Goal: Communication & Community: Answer question/provide support

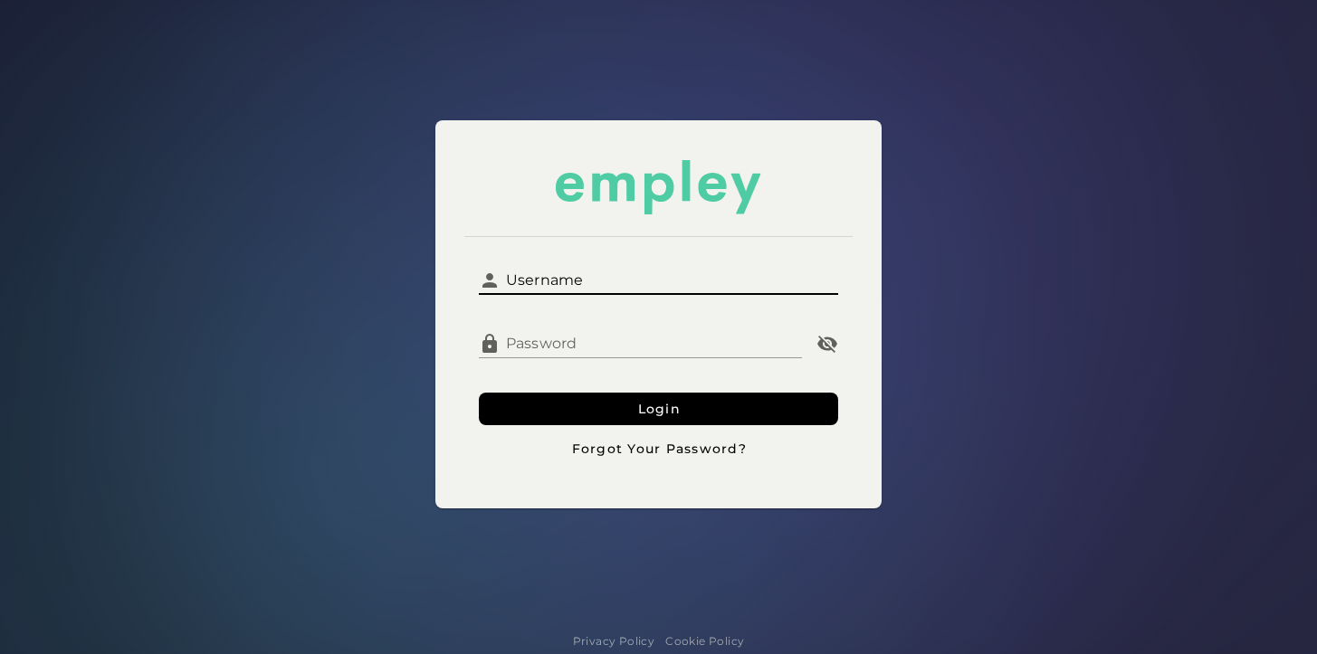
click at [777, 270] on input "Username" at bounding box center [669, 273] width 338 height 43
type input "*********"
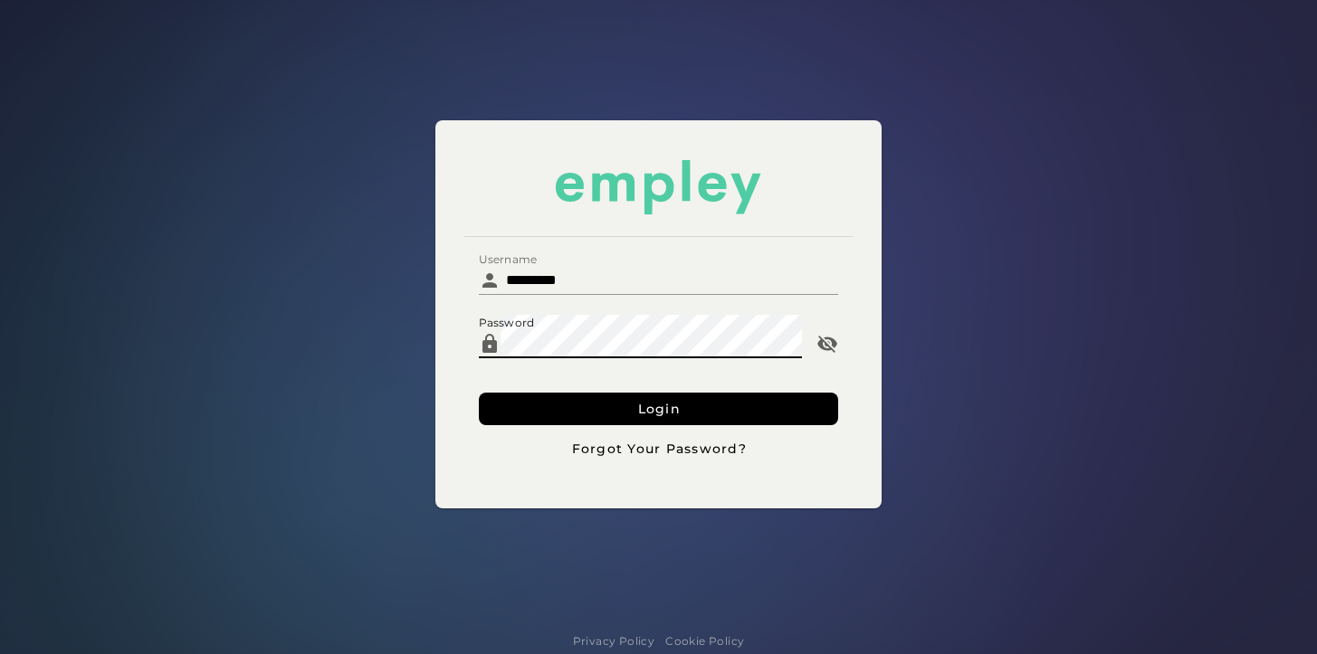
click at [479, 393] on button "Login" at bounding box center [658, 409] width 359 height 33
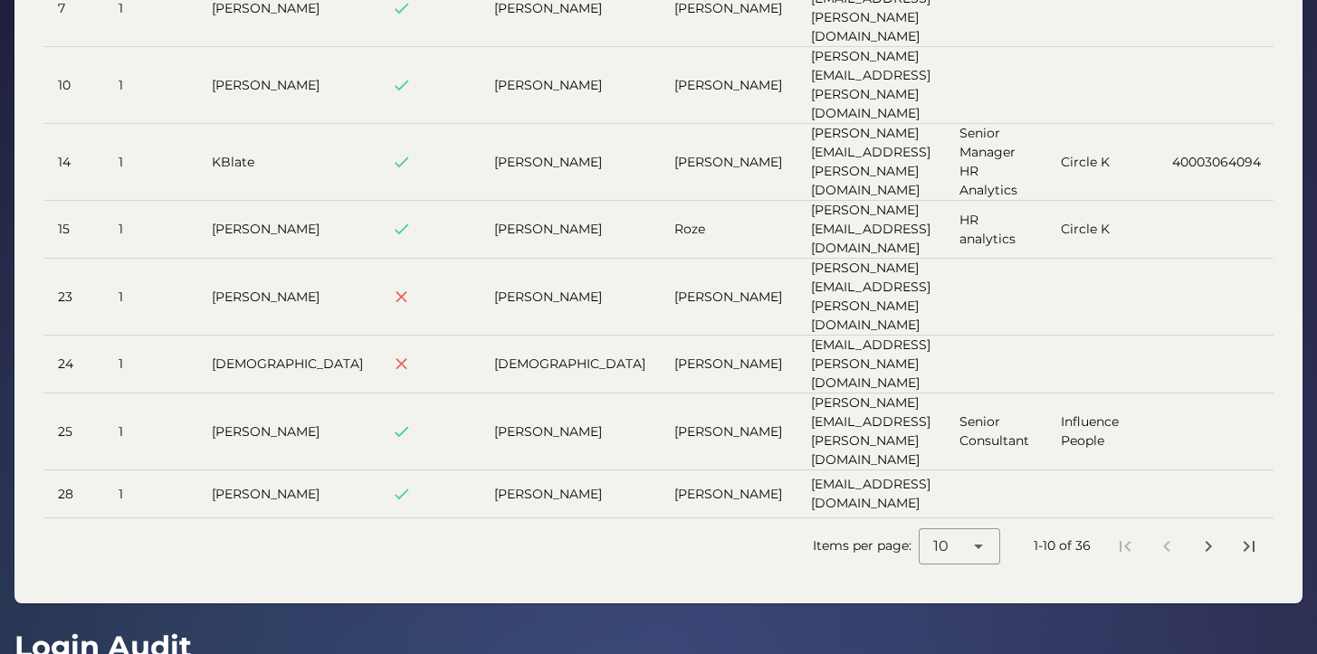
scroll to position [373, 0]
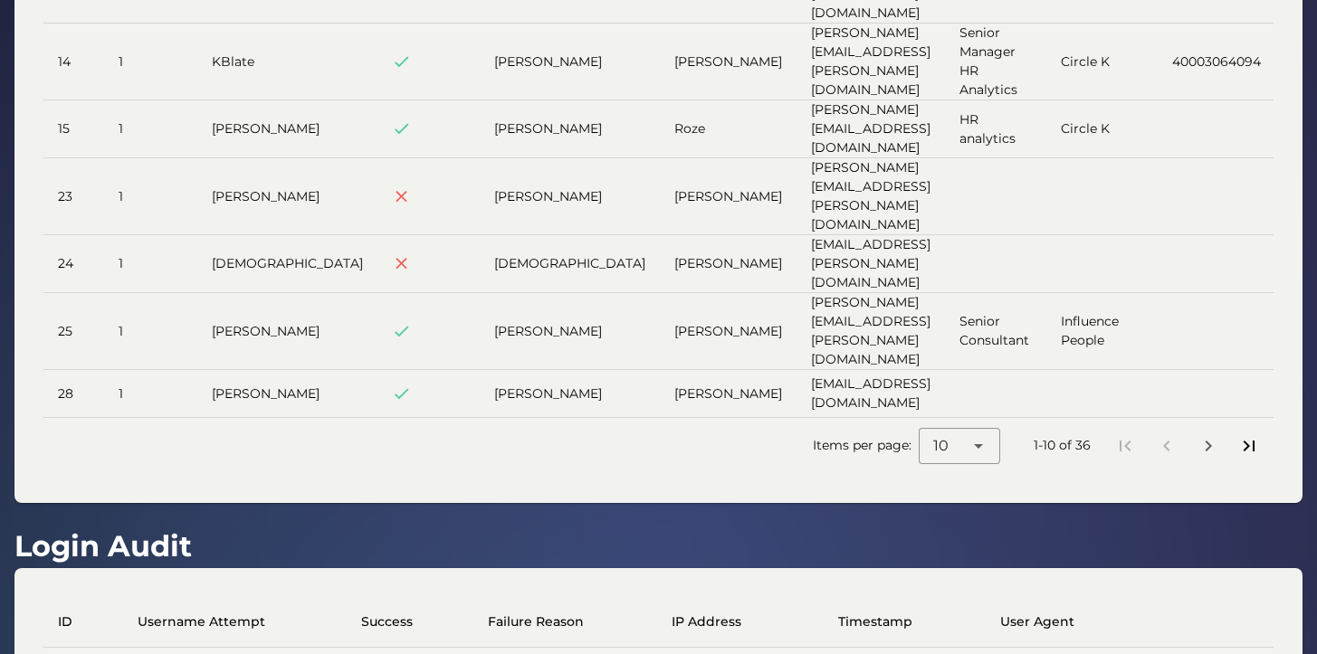
click at [1245, 435] on icon "Last page" at bounding box center [1249, 446] width 22 height 22
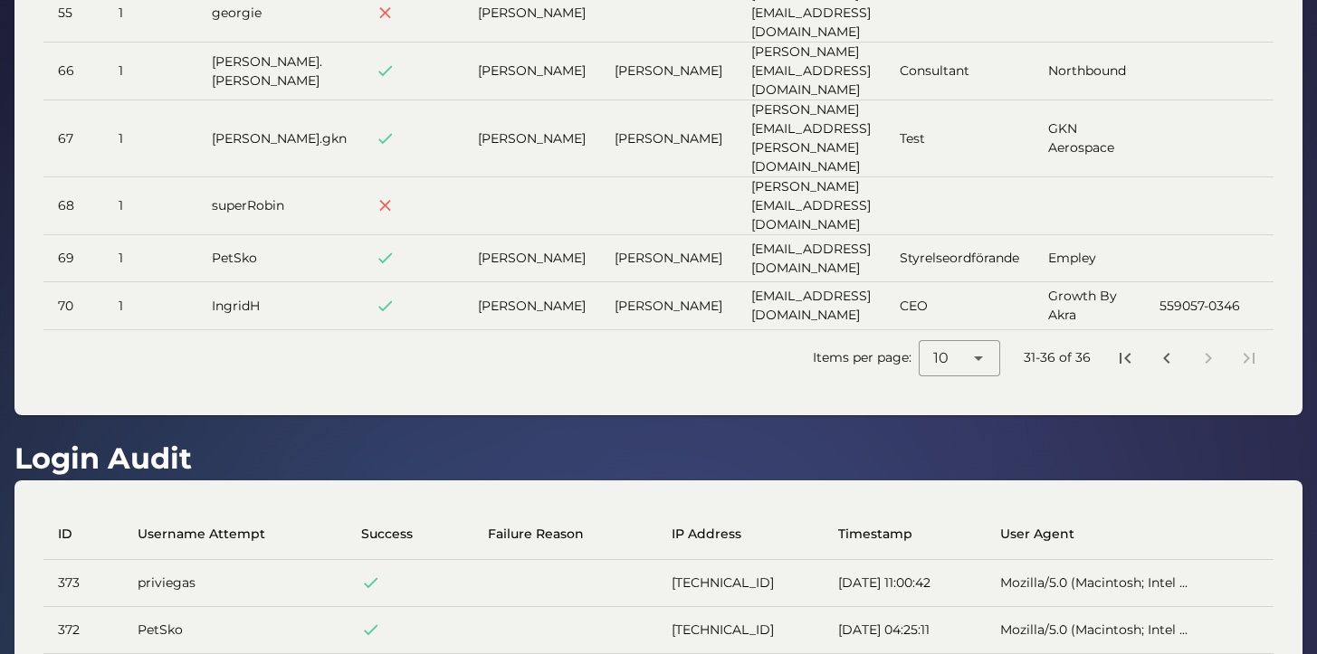
scroll to position [0, 0]
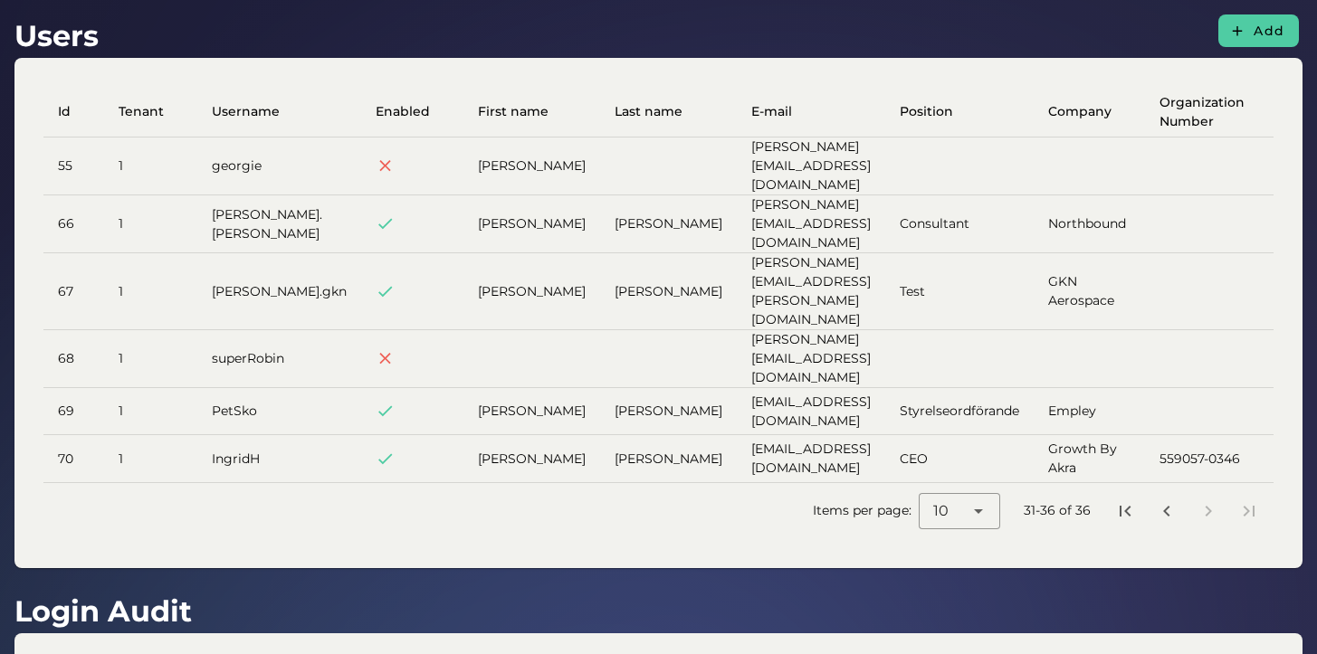
click at [914, 173] on td at bounding box center [959, 167] width 148 height 58
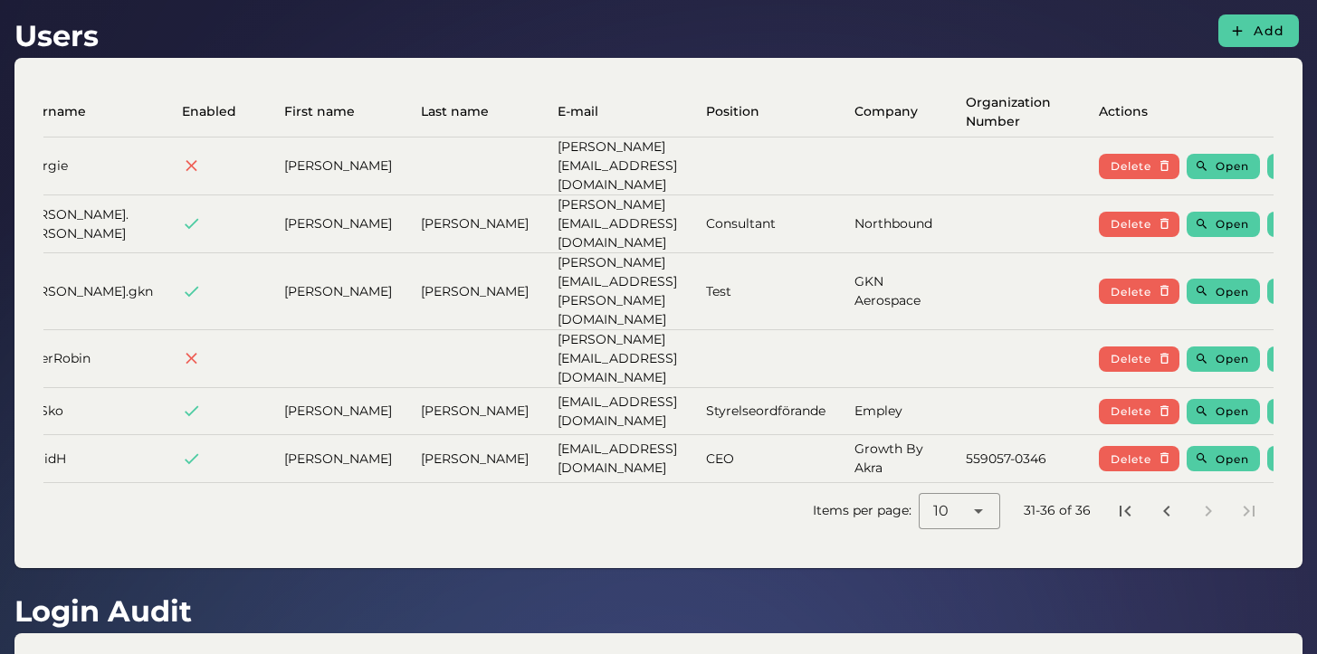
scroll to position [0, 197]
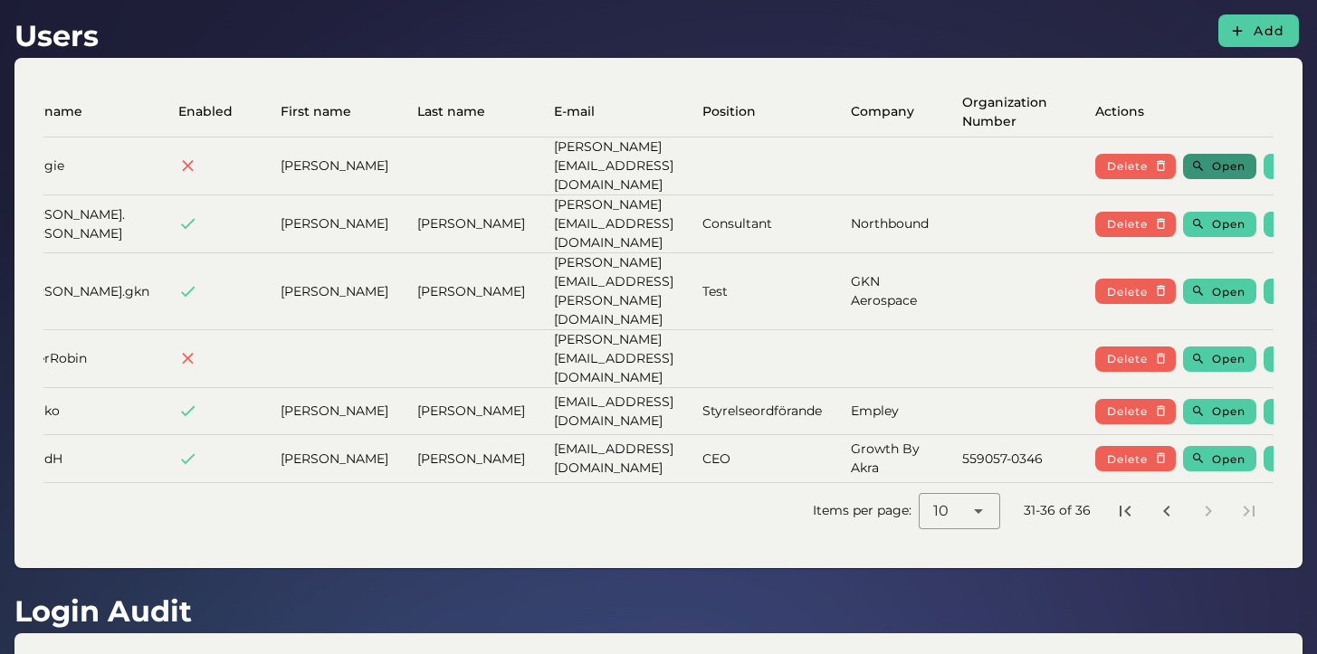
click at [1183, 154] on button "Open" at bounding box center [1219, 166] width 73 height 25
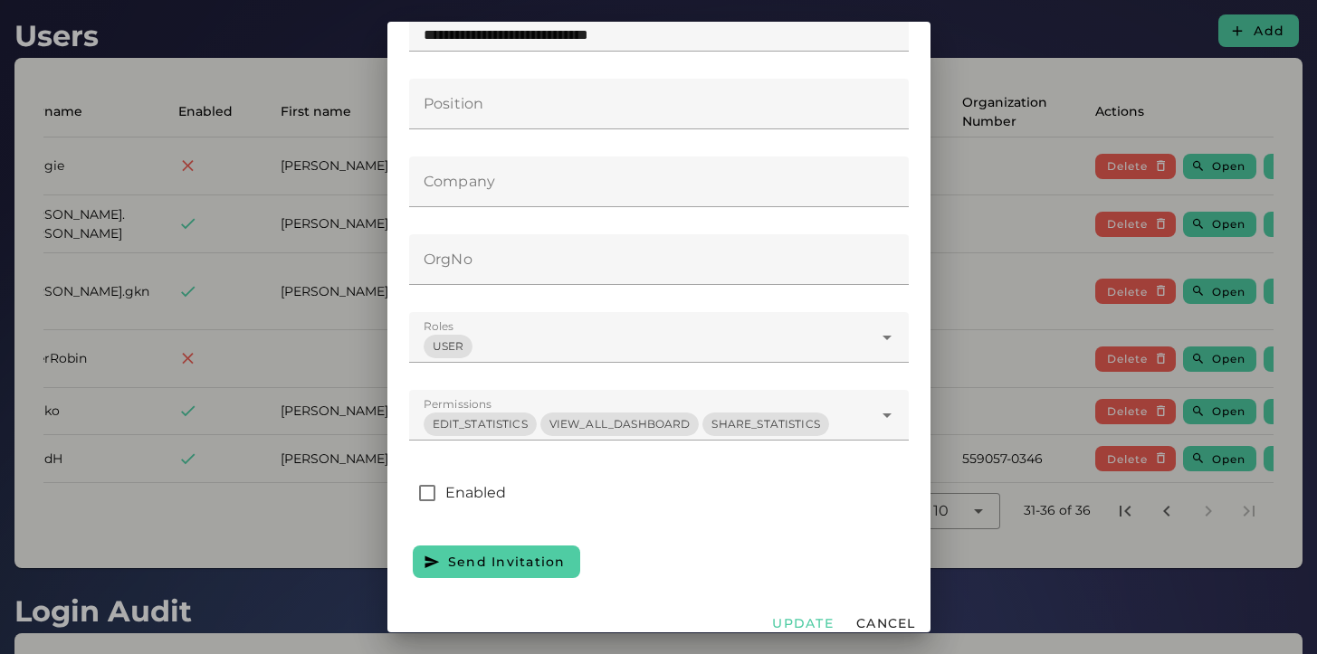
scroll to position [404, 0]
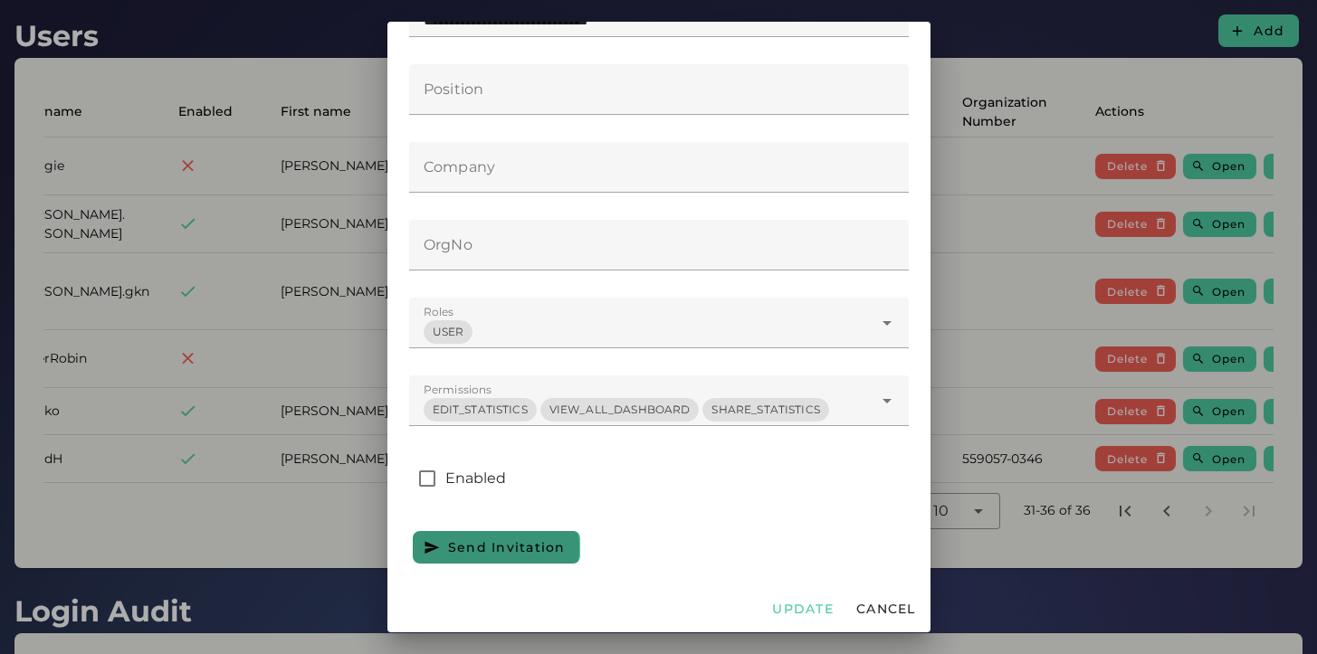
click at [543, 546] on span "Send Invitation" at bounding box center [506, 547] width 119 height 16
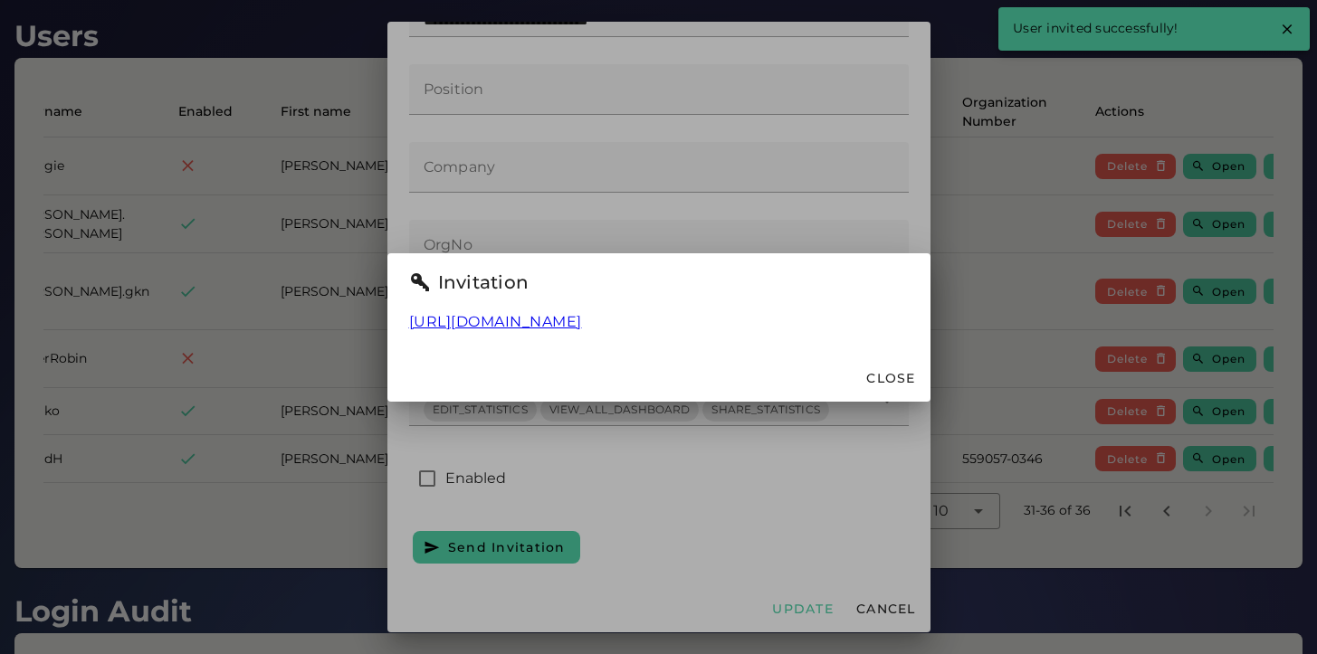
drag, startPoint x: 945, startPoint y: 324, endPoint x: 350, endPoint y: 318, distance: 594.5
click at [350, 318] on div "Invitation [URL][DOMAIN_NAME] Close" at bounding box center [658, 327] width 1317 height 654
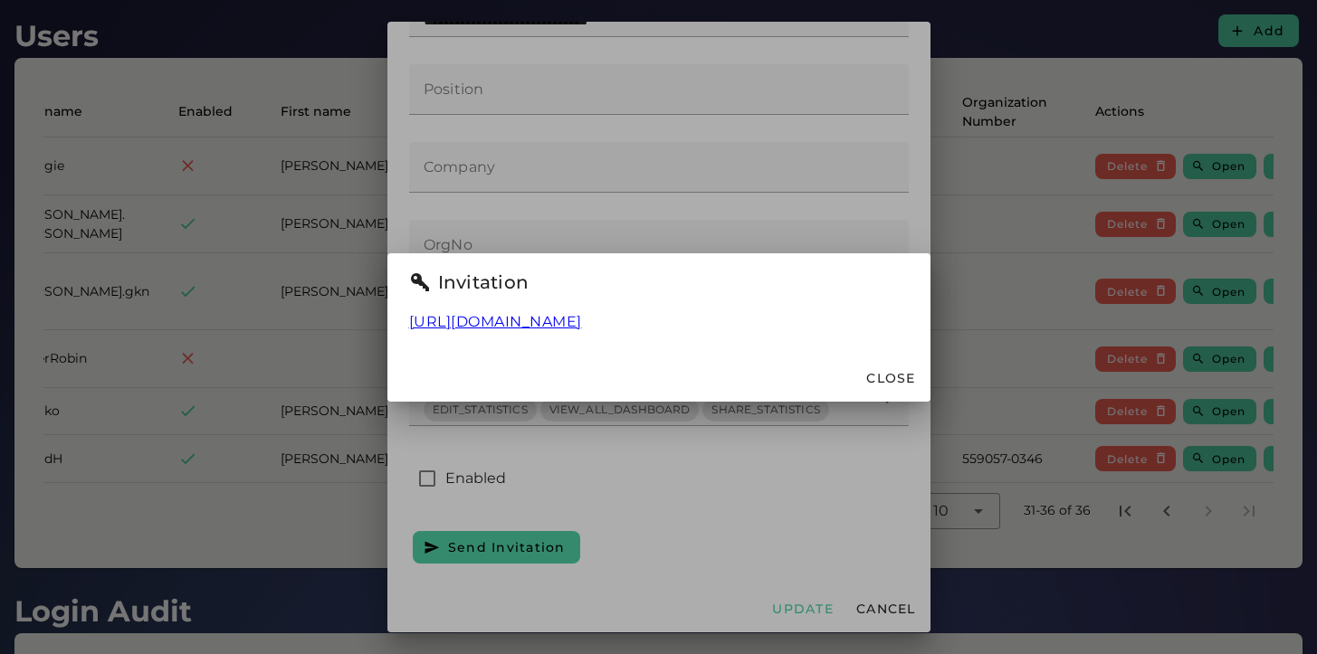
click at [404, 342] on div "[URL][DOMAIN_NAME]" at bounding box center [658, 332] width 543 height 43
drag, startPoint x: 375, startPoint y: 326, endPoint x: 942, endPoint y: 324, distance: 567.4
click at [930, 324] on div "[URL][DOMAIN_NAME]" at bounding box center [658, 332] width 543 height 43
copy link "[URL][DOMAIN_NAME]"
